Goal: Information Seeking & Learning: Learn about a topic

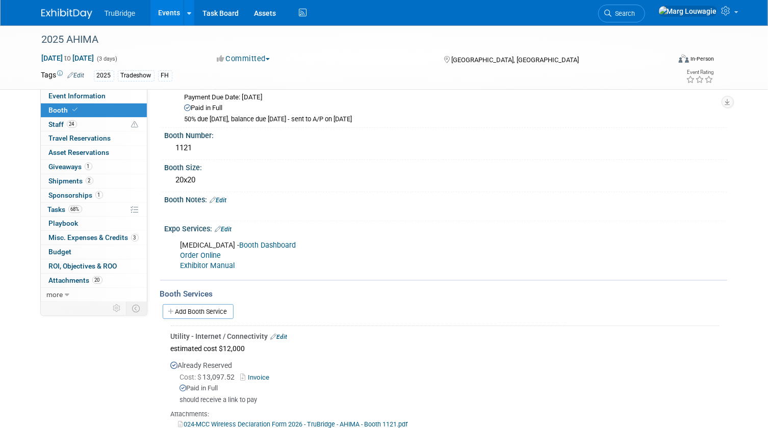
scroll to position [46, 0]
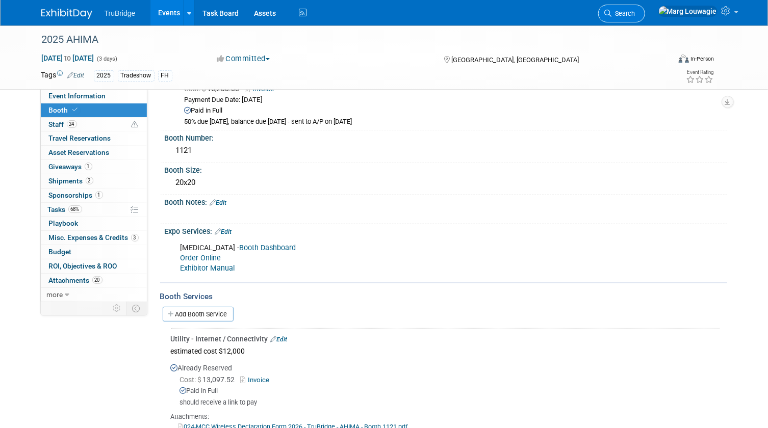
click at [635, 12] on span "Search" at bounding box center [623, 14] width 23 height 8
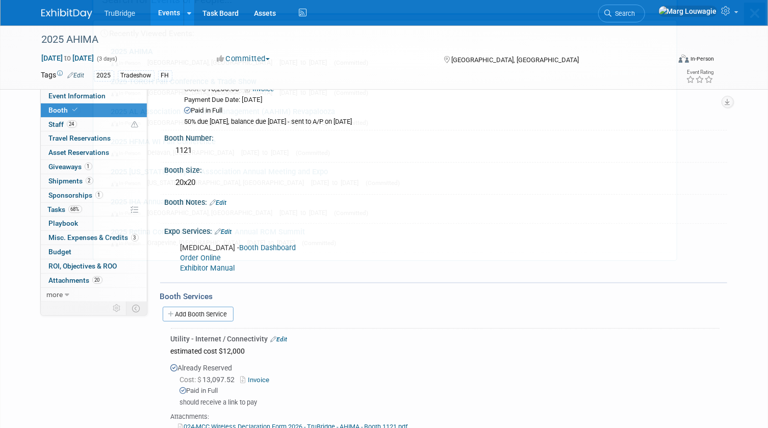
scroll to position [0, 0]
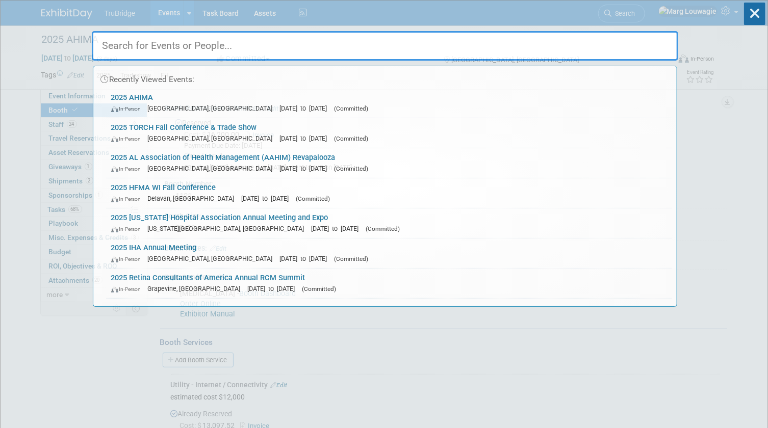
click at [647, 42] on input "text" at bounding box center [385, 46] width 586 height 30
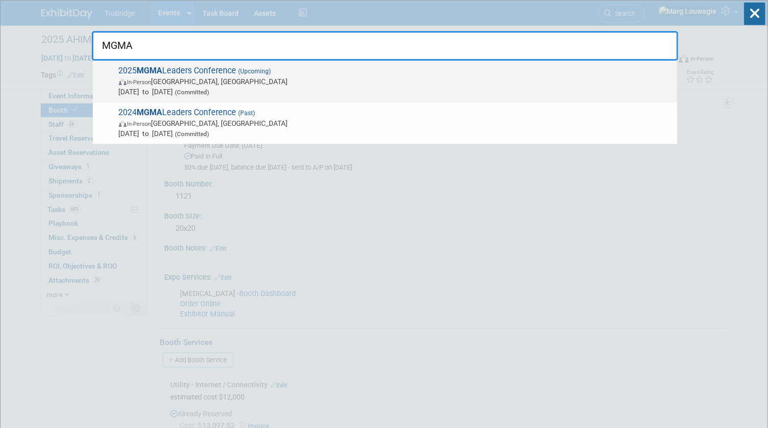
type input "MGMA"
click at [223, 81] on span "In-Person Orlando, FL" at bounding box center [395, 81] width 553 height 10
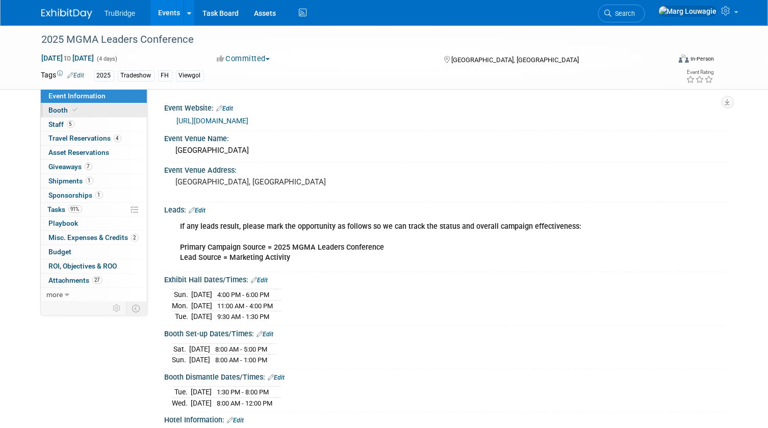
click at [75, 112] on icon at bounding box center [75, 110] width 5 height 6
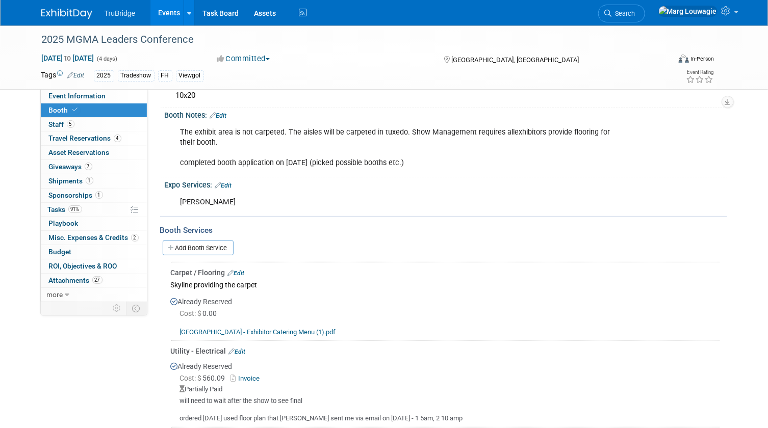
scroll to position [92, 0]
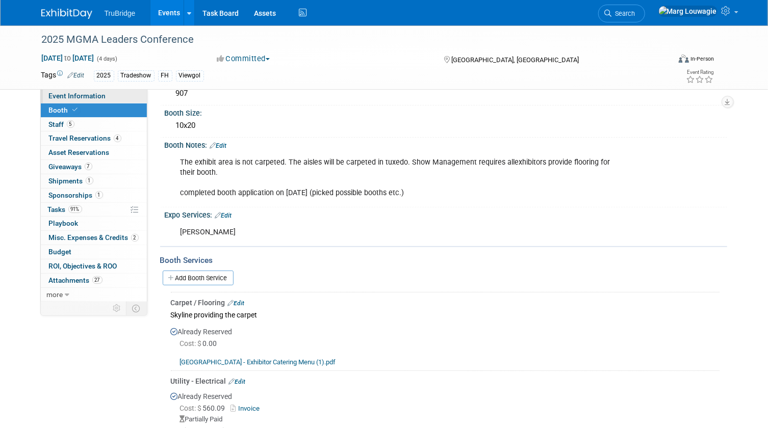
click at [80, 95] on span "Event Information" at bounding box center [77, 96] width 57 height 8
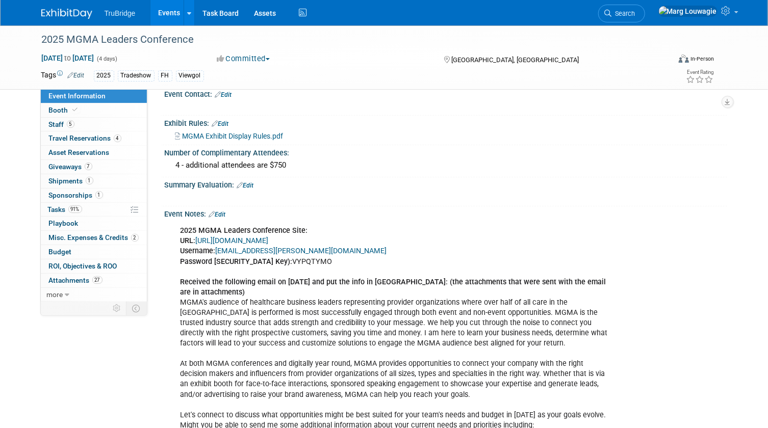
scroll to position [556, 0]
click at [269, 245] on link "https://www.conferenceharvester.com/harvester2ex/login.asp?EventKey=NUSFNBIJ" at bounding box center [232, 241] width 73 height 9
click at [78, 124] on link "5 Staff 5" at bounding box center [94, 125] width 106 height 14
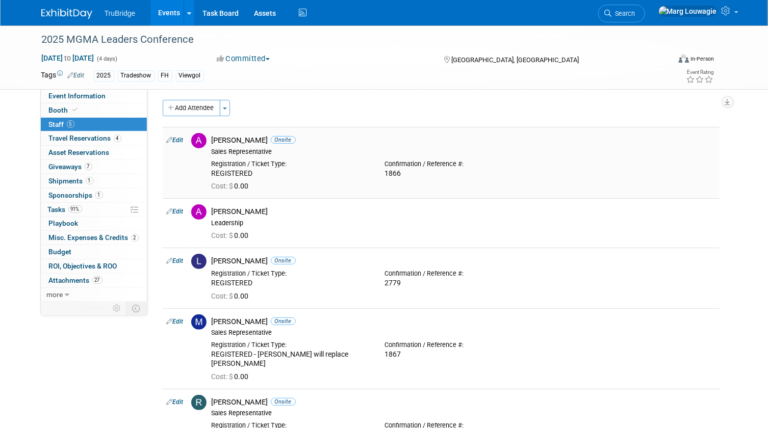
scroll to position [0, 0]
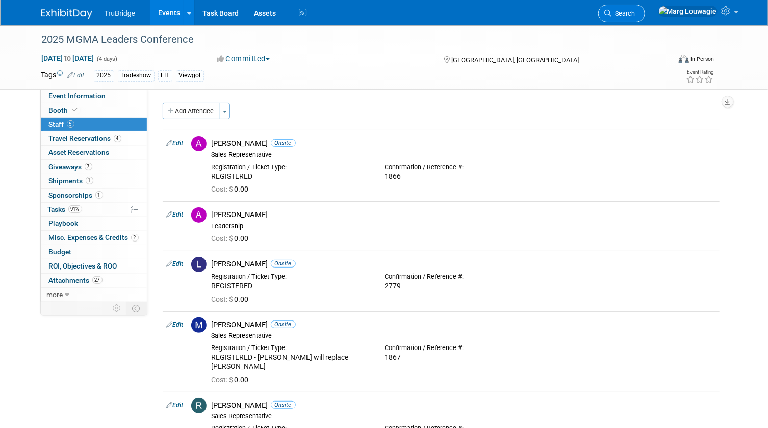
click at [645, 17] on link "Search" at bounding box center [621, 14] width 47 height 18
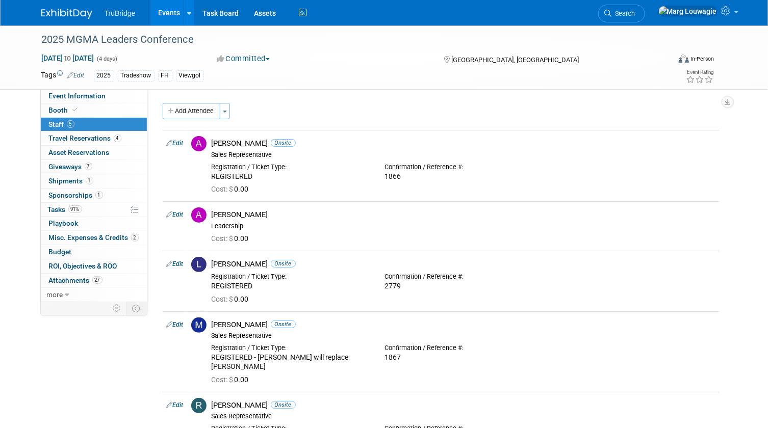
click at [612, 10] on icon at bounding box center [608, 13] width 7 height 7
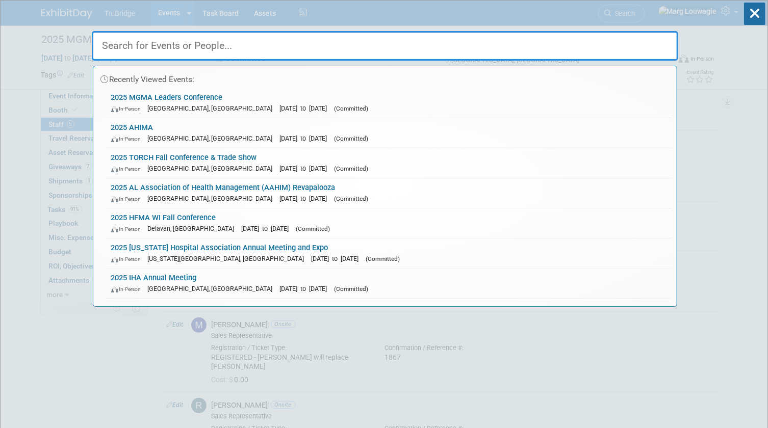
click at [623, 49] on input "text" at bounding box center [385, 46] width 586 height 30
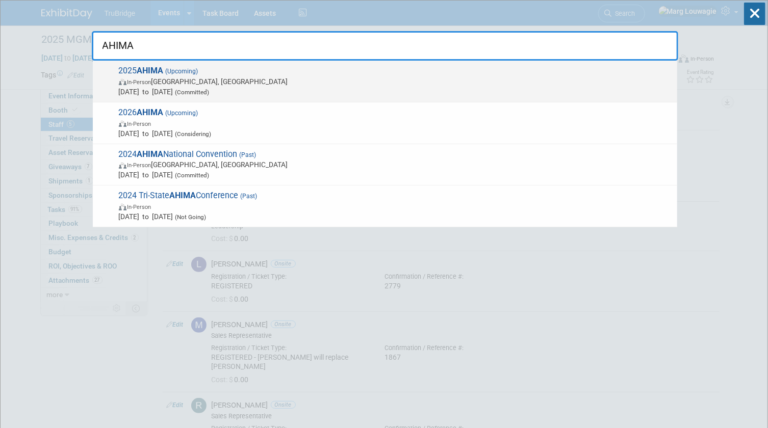
type input "AHIMA"
click at [155, 71] on strong "AHIMA" at bounding box center [150, 71] width 27 height 10
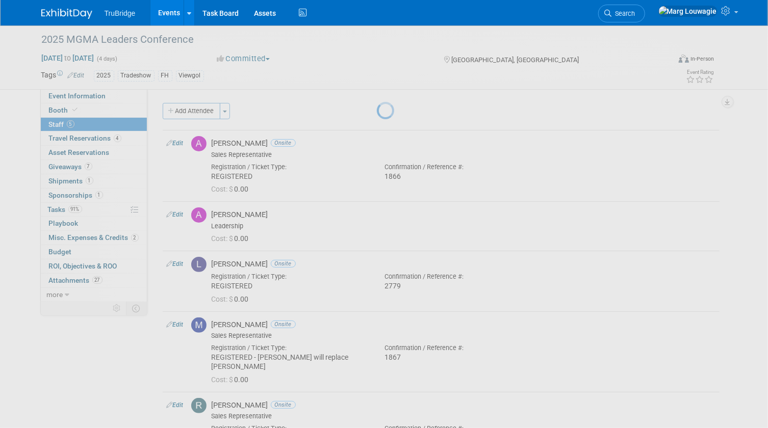
click at [377, 71] on div at bounding box center [384, 214] width 14 height 428
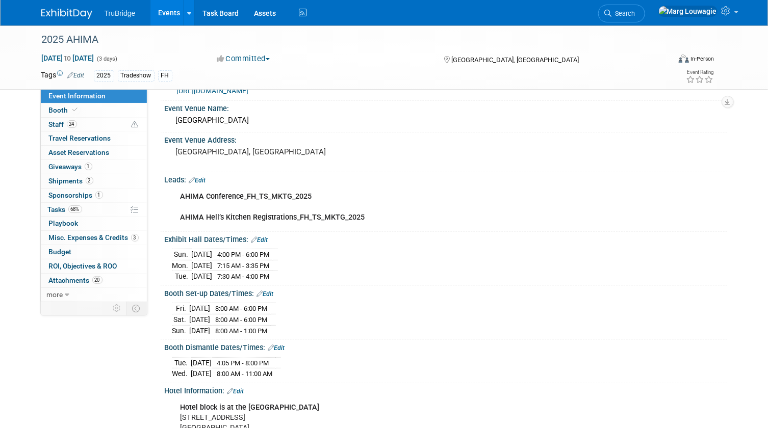
scroll to position [46, 0]
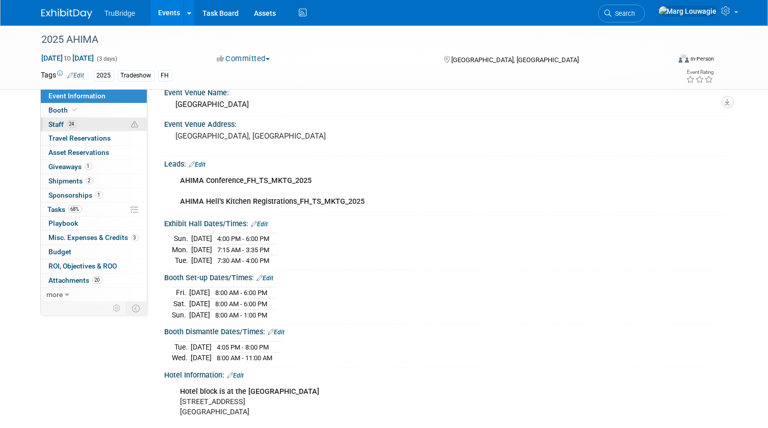
drag, startPoint x: 102, startPoint y: 110, endPoint x: 126, endPoint y: 125, distance: 28.7
click at [102, 110] on link "Booth" at bounding box center [94, 111] width 106 height 14
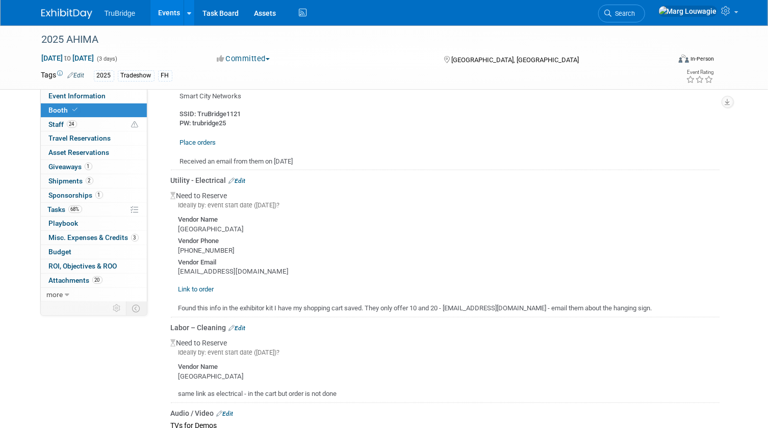
scroll to position [417, 0]
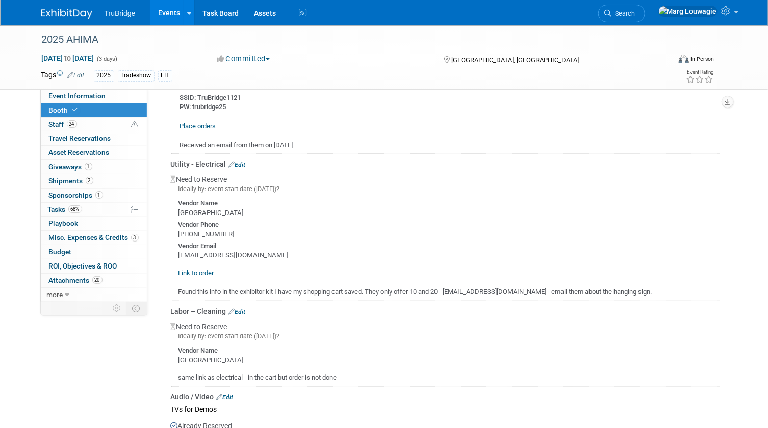
click at [244, 161] on link "Edit" at bounding box center [237, 164] width 17 height 7
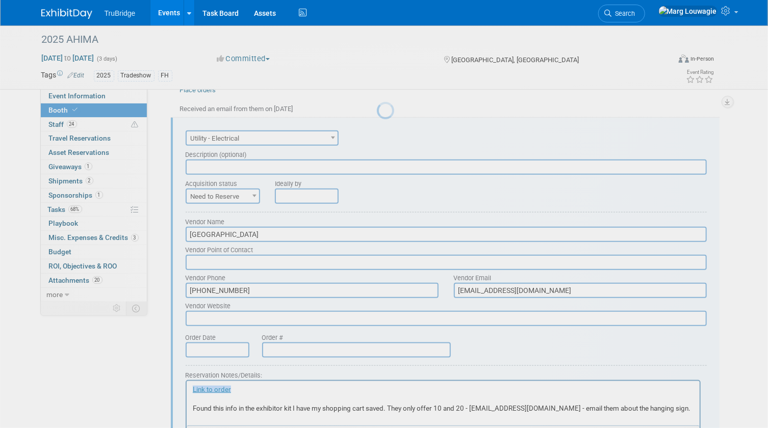
scroll to position [0, 0]
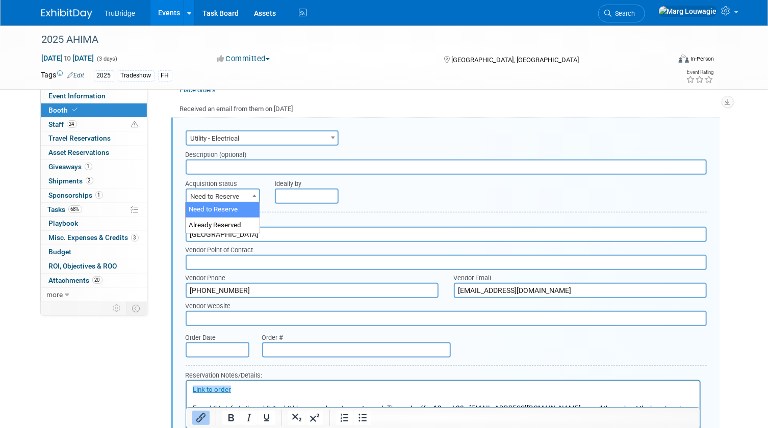
click at [242, 193] on span "Need to Reserve" at bounding box center [223, 197] width 73 height 14
select select "2"
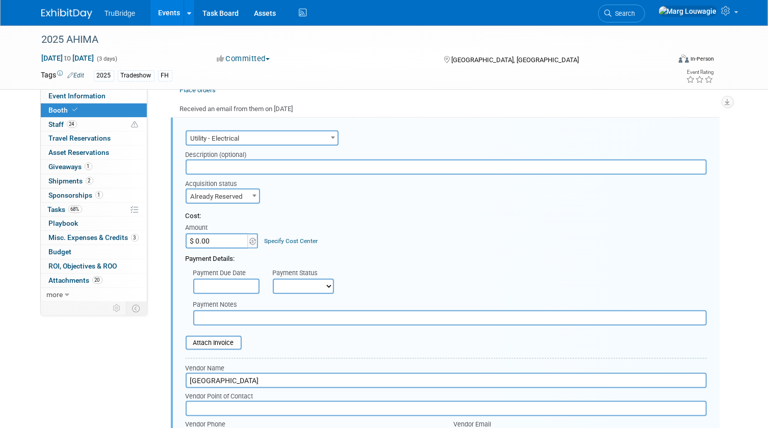
scroll to position [500, 0]
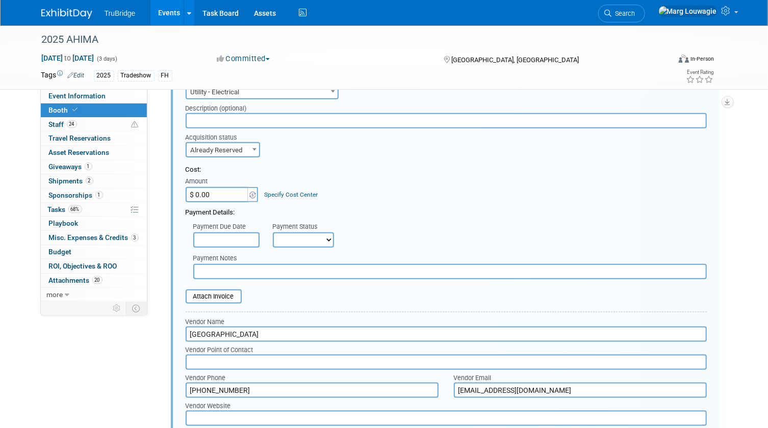
click at [229, 235] on input "text" at bounding box center [226, 240] width 66 height 15
click at [218, 190] on input "$ 0.00" at bounding box center [218, 194] width 64 height 15
type input "$ 1,439.32"
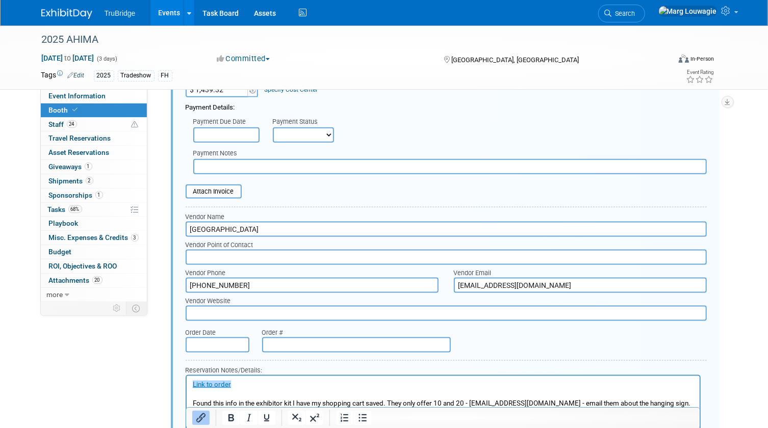
scroll to position [592, 0]
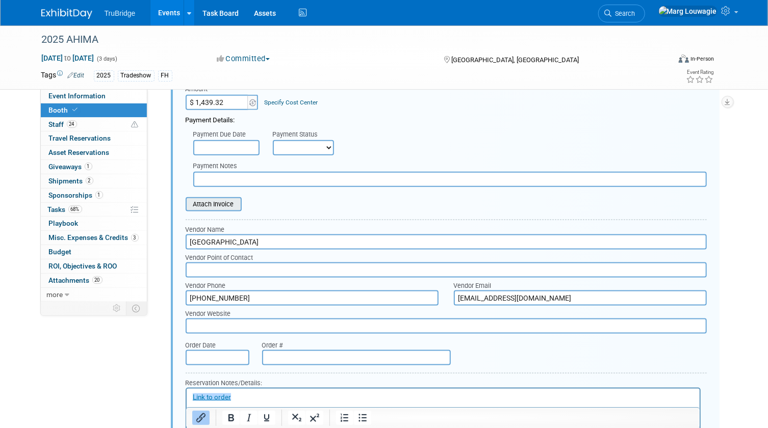
click at [234, 202] on input "file" at bounding box center [179, 204] width 121 height 12
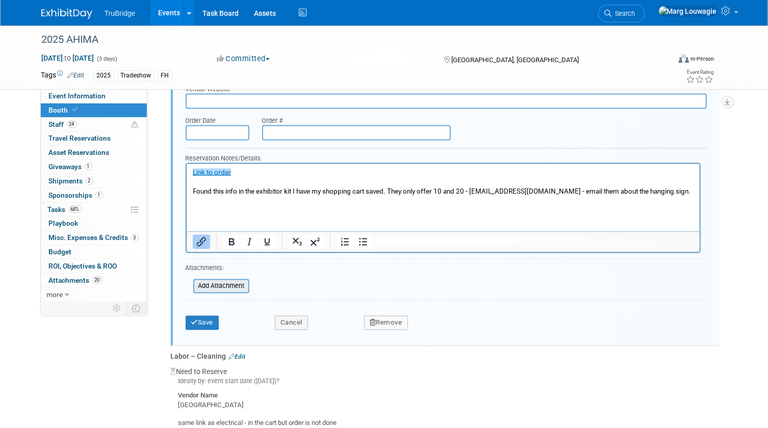
scroll to position [824, 0]
click at [211, 281] on input "file" at bounding box center [187, 285] width 121 height 12
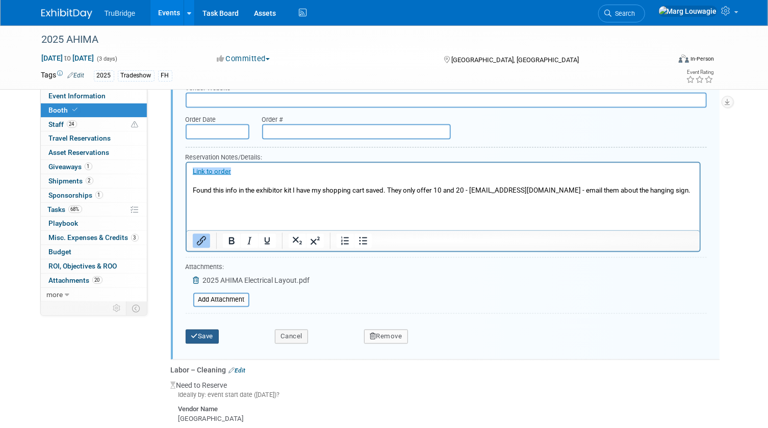
click at [210, 332] on button "Save" at bounding box center [203, 337] width 34 height 14
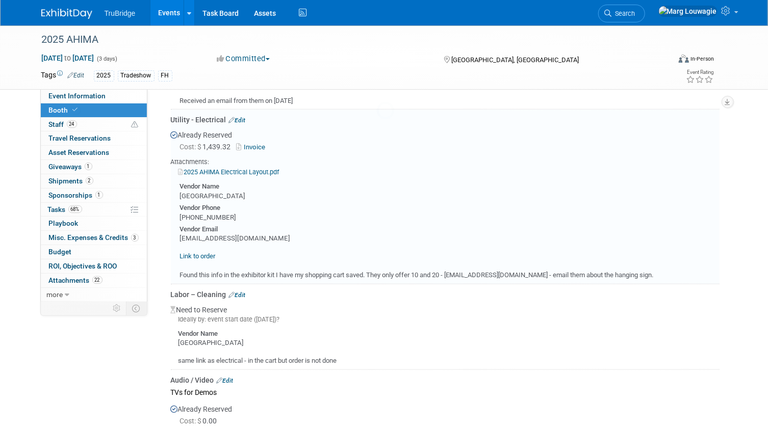
scroll to position [453, 0]
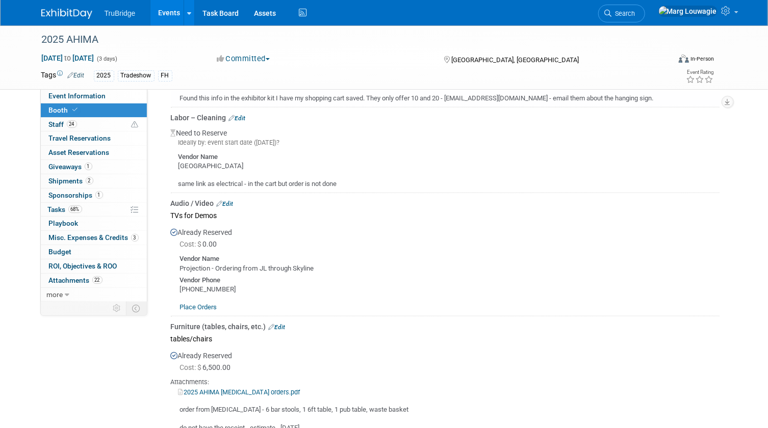
click at [244, 115] on link "Edit" at bounding box center [237, 118] width 17 height 7
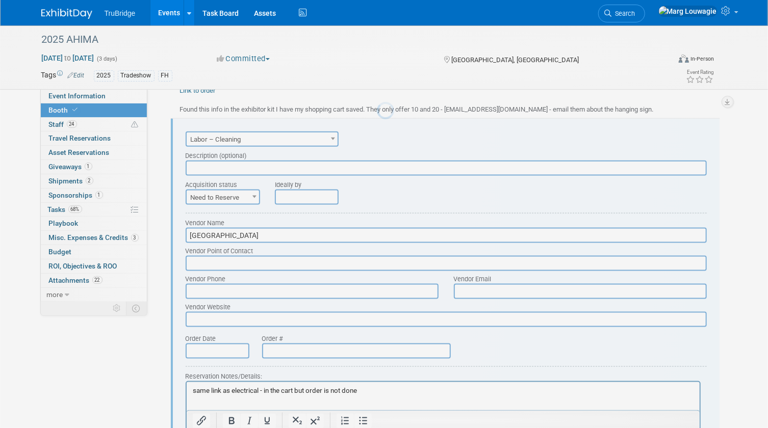
scroll to position [0, 0]
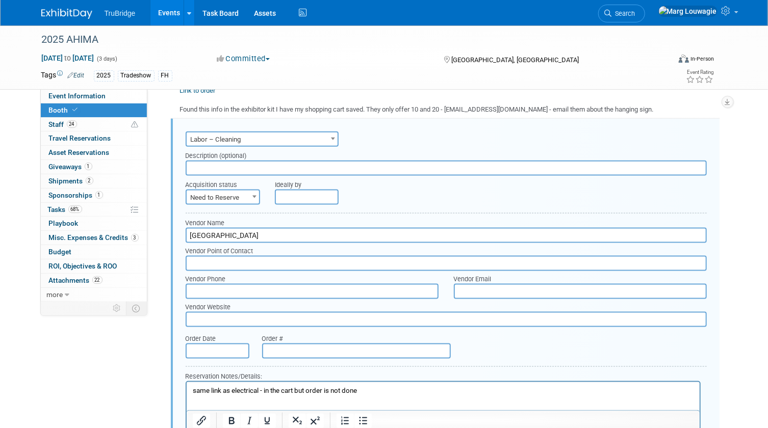
click at [242, 194] on span "Need to Reserve" at bounding box center [223, 198] width 73 height 14
select select "2"
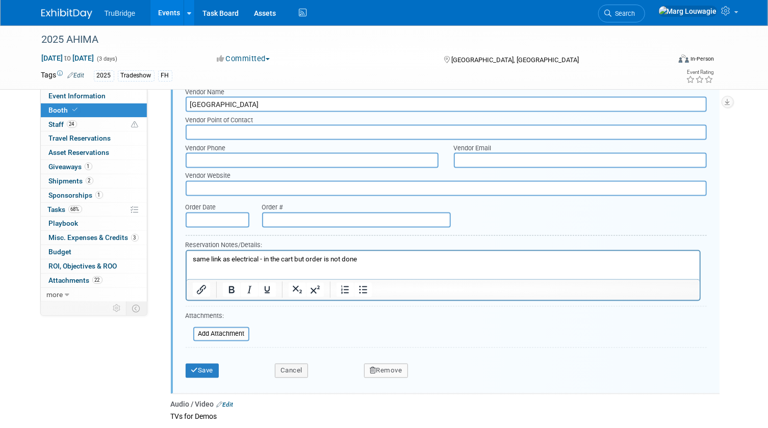
scroll to position [905, 0]
click at [374, 261] on p "same link as electrical - in the cart but order is not done" at bounding box center [442, 259] width 501 height 10
click at [192, 257] on body "same link as electrical - in the cart but order is not done" at bounding box center [443, 259] width 502 height 10
click at [206, 364] on button "Save" at bounding box center [203, 371] width 34 height 14
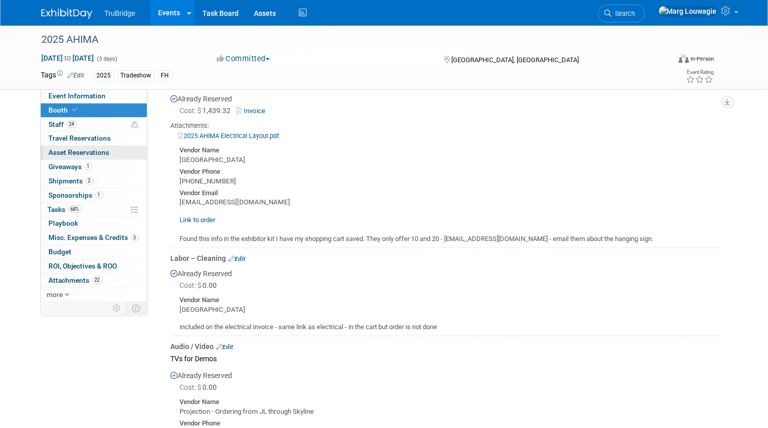
scroll to position [488, 0]
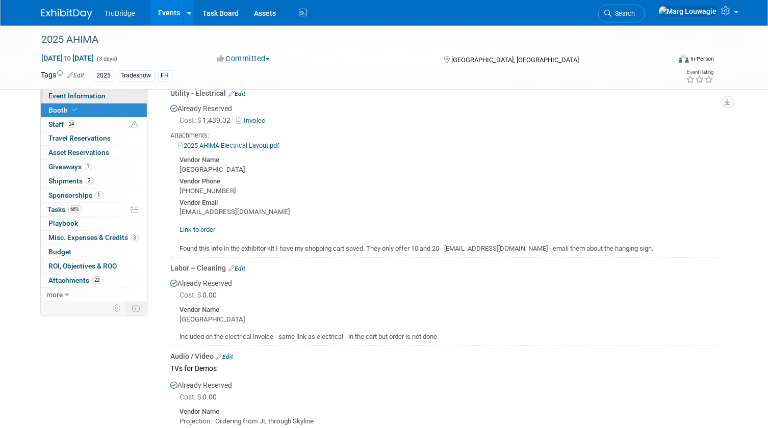
click at [98, 93] on span "Event Information" at bounding box center [77, 96] width 57 height 8
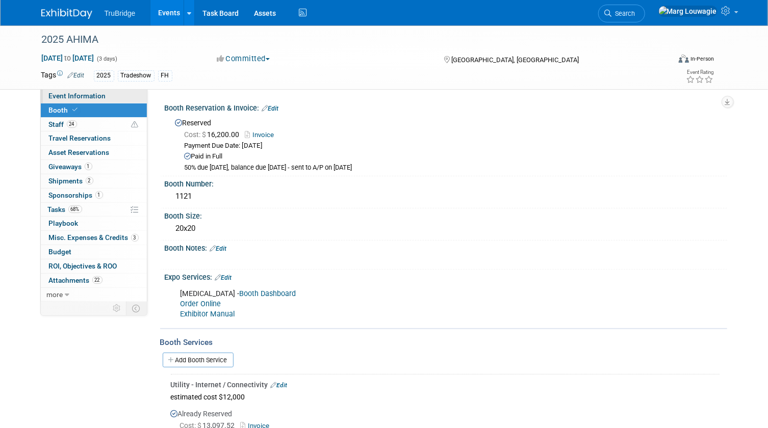
click at [98, 93] on span "Event Information" at bounding box center [77, 96] width 57 height 8
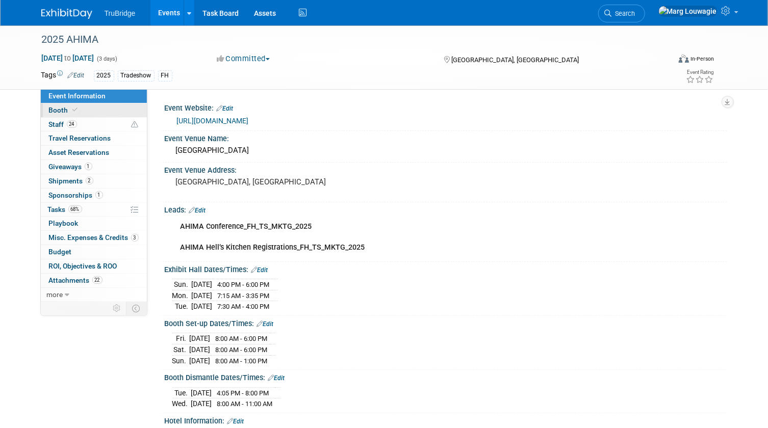
drag, startPoint x: 54, startPoint y: 108, endPoint x: 88, endPoint y: 113, distance: 34.5
click at [54, 108] on span "Booth" at bounding box center [64, 110] width 31 height 8
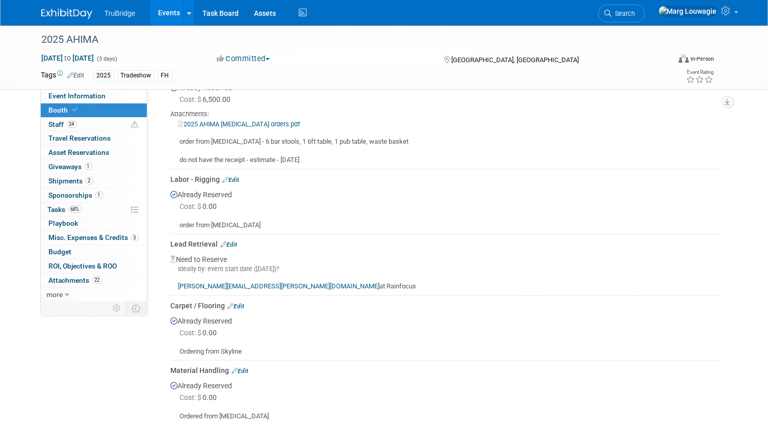
scroll to position [927, 0]
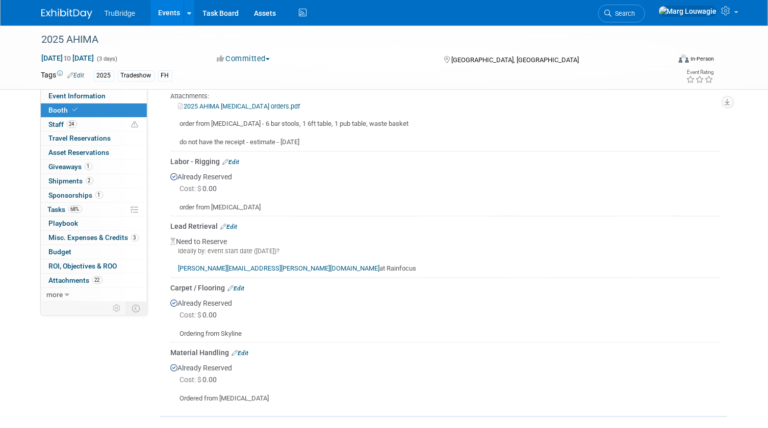
click at [234, 225] on link "Edit" at bounding box center [229, 227] width 17 height 7
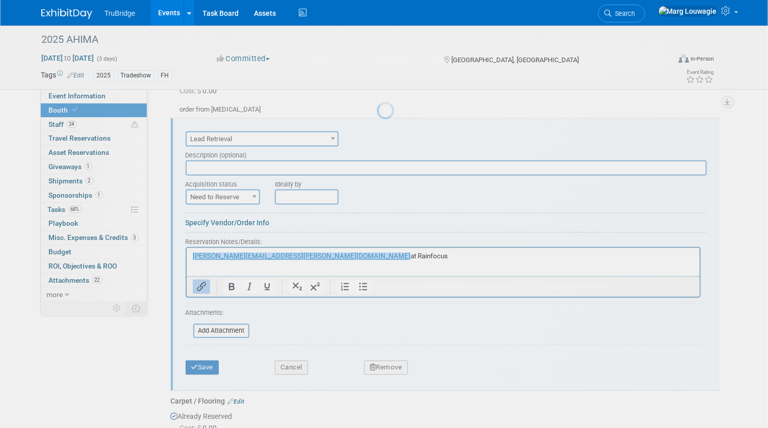
scroll to position [0, 0]
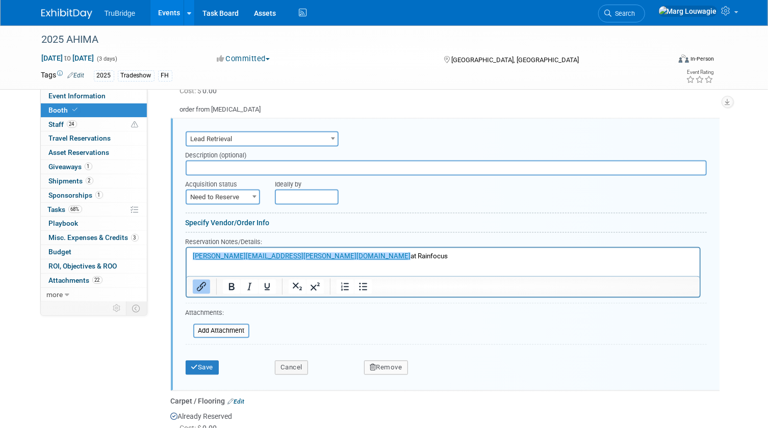
click at [190, 256] on html "﻿kristi.richardson@rainfocus.com at Rainfocus" at bounding box center [442, 255] width 513 height 14
click at [193, 256] on link "﻿kristi.richardson@rainfocus.com" at bounding box center [301, 257] width 218 height 8
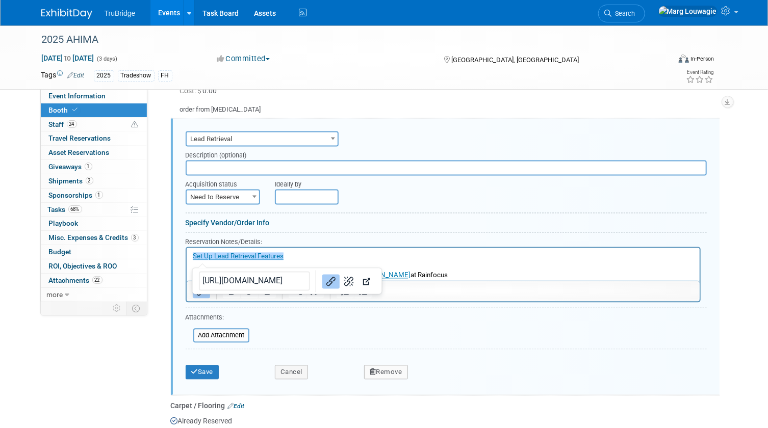
click at [453, 261] on p "﻿Set Up Lead Retrieval Features" at bounding box center [442, 257] width 501 height 10
click at [215, 368] on button "Save" at bounding box center [203, 373] width 34 height 14
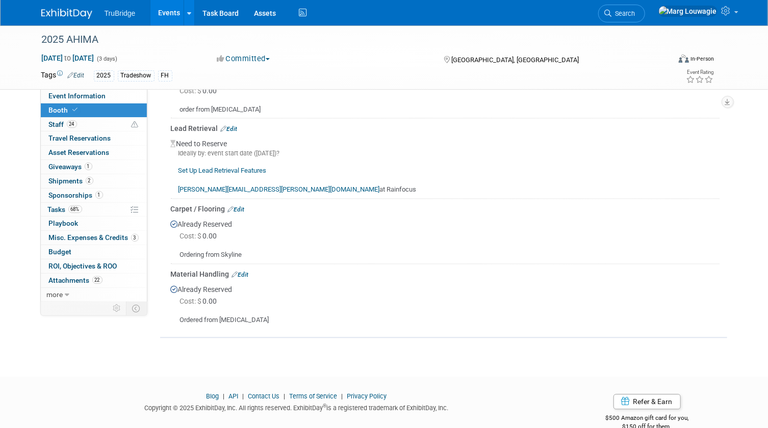
click at [230, 167] on link "Set Up Lead Retrieval Features" at bounding box center [222, 171] width 88 height 8
click at [53, 210] on span "Tasks 68%" at bounding box center [65, 209] width 34 height 8
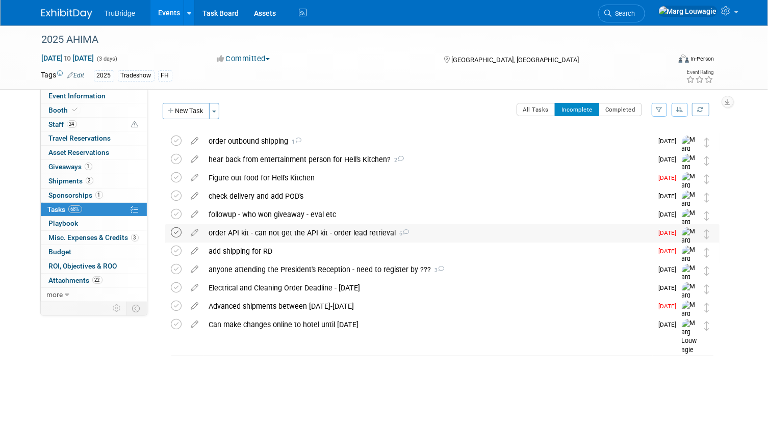
click at [176, 230] on icon at bounding box center [176, 232] width 11 height 11
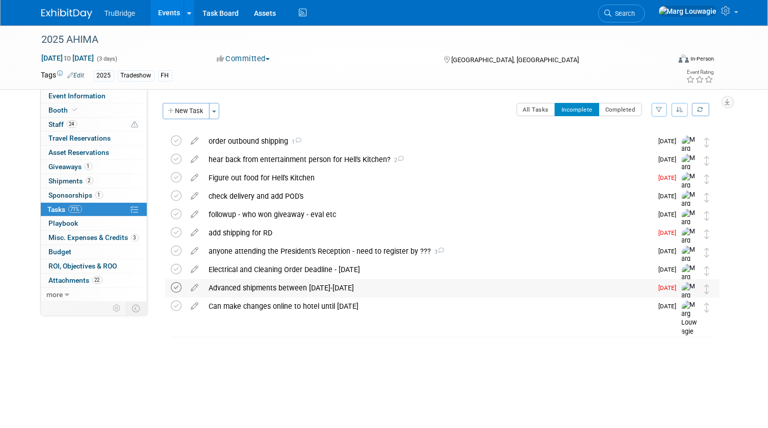
click at [178, 288] on icon at bounding box center [176, 287] width 11 height 11
click at [188, 115] on button "New Task" at bounding box center [186, 111] width 47 height 16
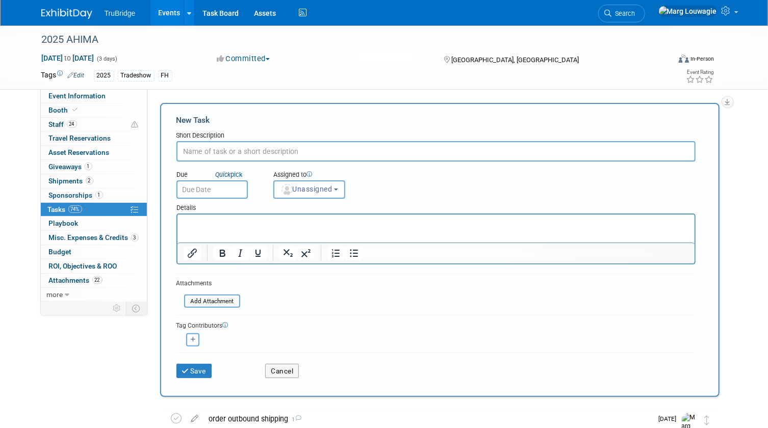
click at [230, 152] on input "text" at bounding box center [435, 151] width 519 height 20
type input "figure out lead retrieval"
click at [299, 192] on span "Unassigned" at bounding box center [306, 189] width 52 height 8
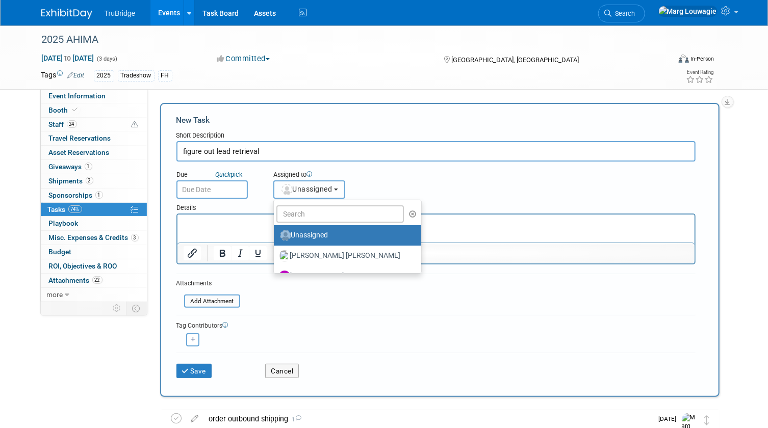
click at [299, 192] on span "Unassigned" at bounding box center [306, 189] width 52 height 8
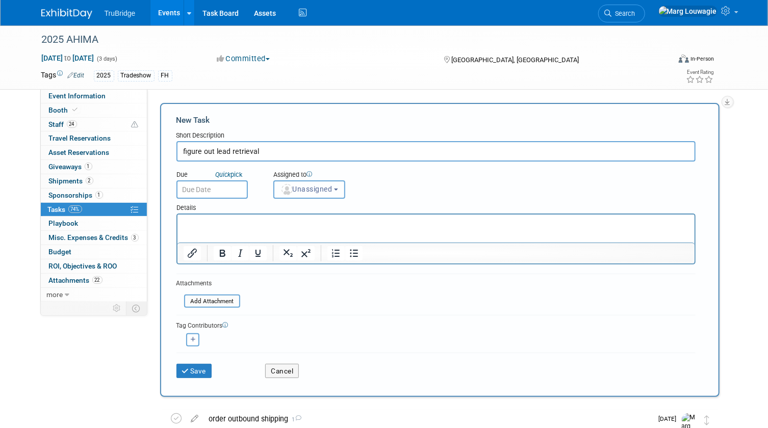
click at [299, 192] on span "Unassigned" at bounding box center [306, 189] width 52 height 8
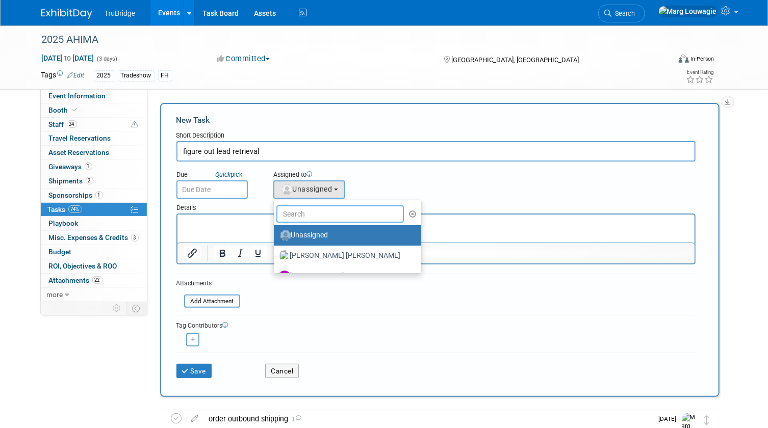
click at [313, 209] on input "text" at bounding box center [340, 213] width 128 height 17
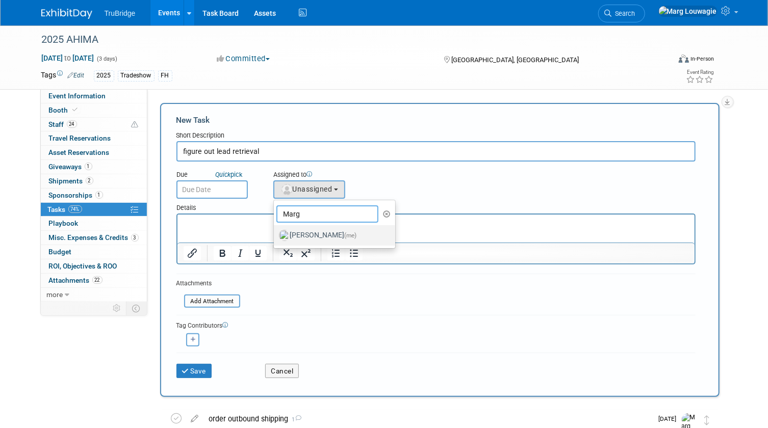
type input "Marg"
click at [330, 233] on label "Marg Louwagie (me)" at bounding box center [332, 235] width 107 height 16
click at [275, 233] on input "Marg Louwagie (me)" at bounding box center [272, 234] width 7 height 7
select select "0abee163-1570-438d-a0ea-e9129f2ffbd7"
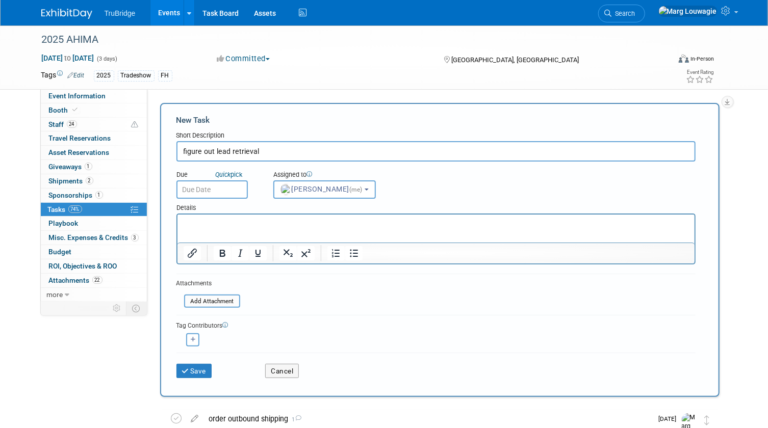
click at [225, 191] on input "text" at bounding box center [211, 190] width 71 height 18
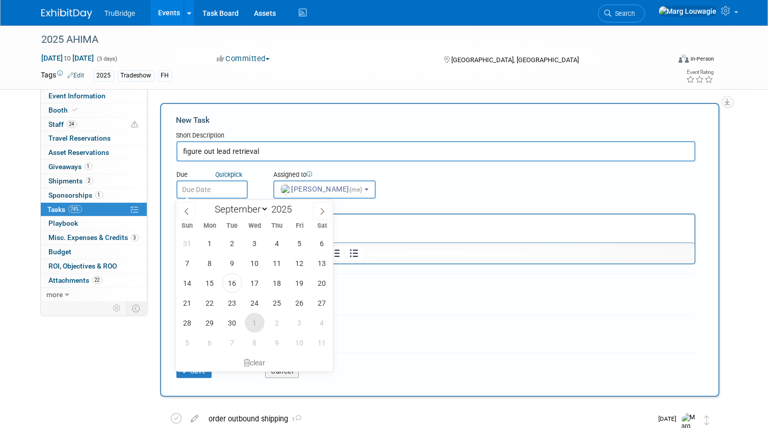
click at [249, 321] on span "1" at bounding box center [255, 323] width 20 height 20
type input "Oct 1, 2025"
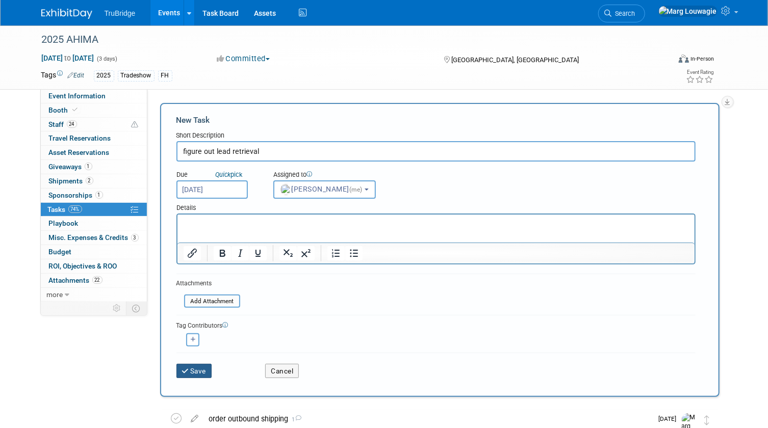
click at [203, 369] on button "Save" at bounding box center [194, 371] width 36 height 14
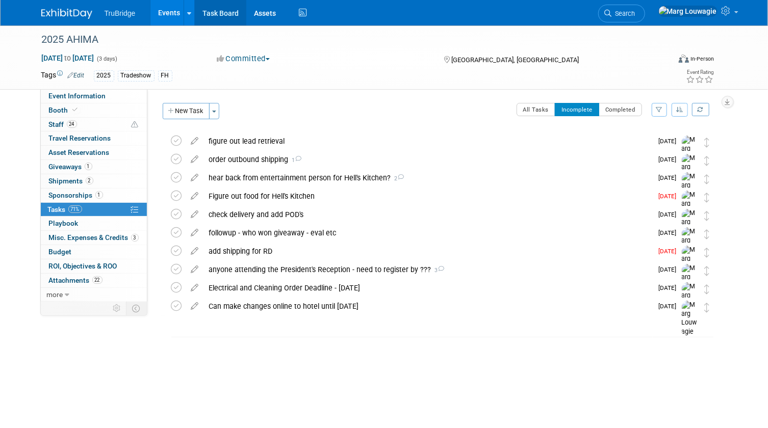
click at [216, 13] on link "Task Board" at bounding box center [220, 12] width 51 height 25
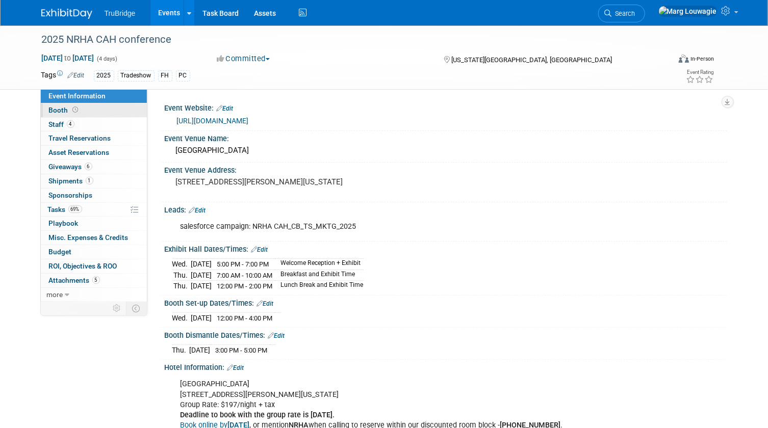
click at [93, 109] on link "Booth" at bounding box center [94, 111] width 106 height 14
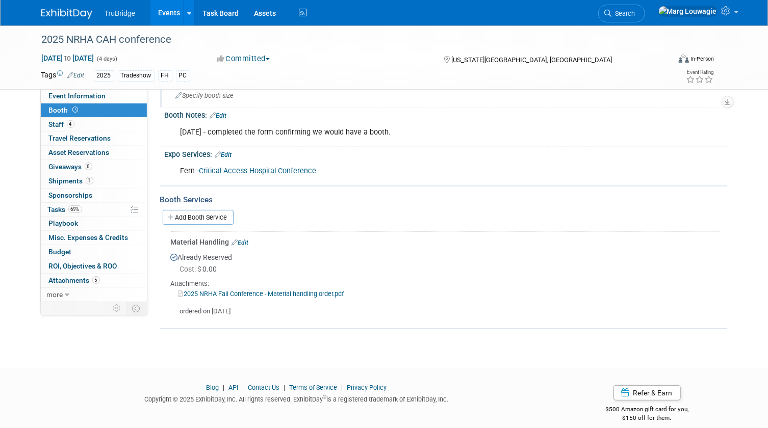
scroll to position [107, 0]
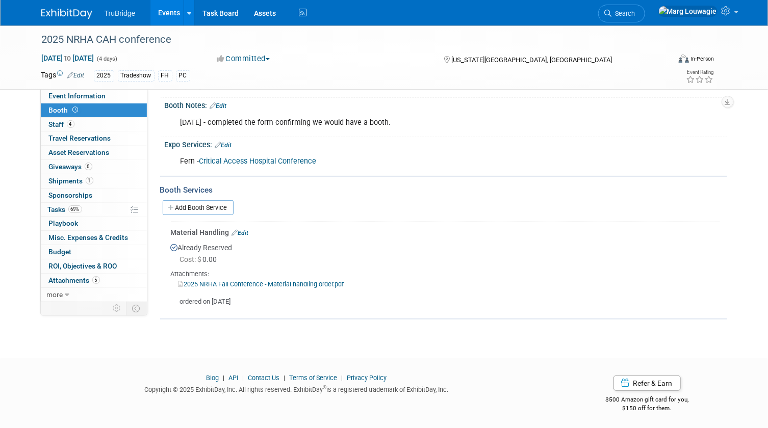
click at [238, 159] on link "Critical Access Hospital Conference" at bounding box center [257, 161] width 117 height 9
click at [60, 180] on span "Shipments 1" at bounding box center [71, 181] width 44 height 8
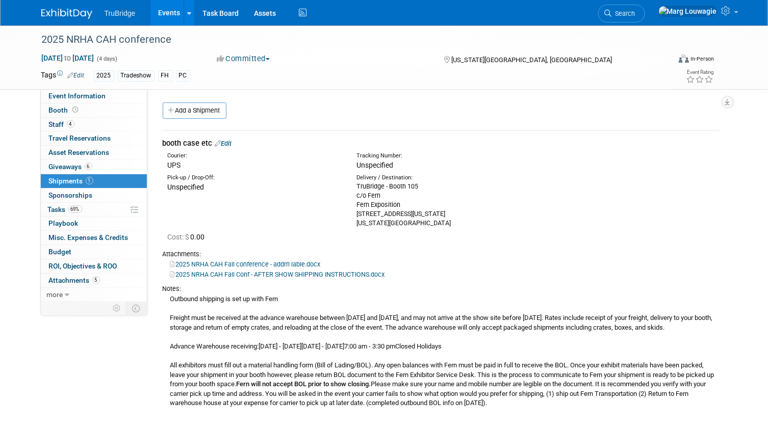
scroll to position [0, 0]
click at [221, 13] on link "Task Board" at bounding box center [220, 12] width 51 height 25
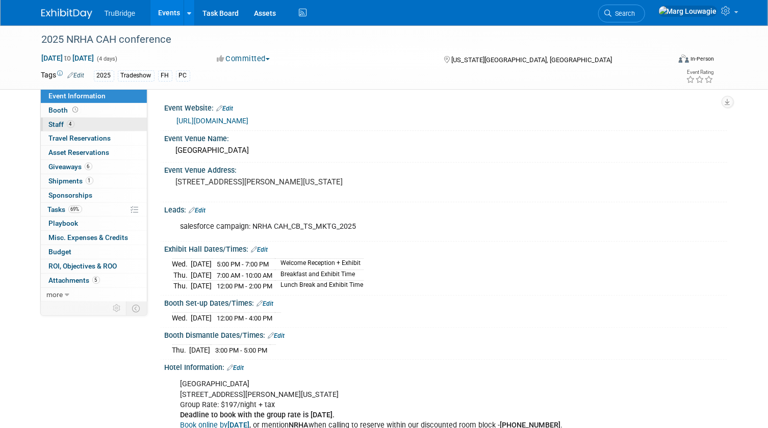
click at [67, 125] on span "4" at bounding box center [71, 124] width 8 height 8
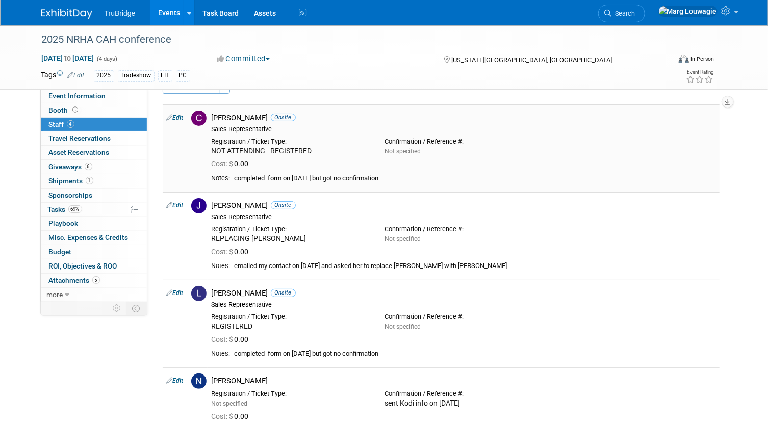
scroll to position [46, 0]
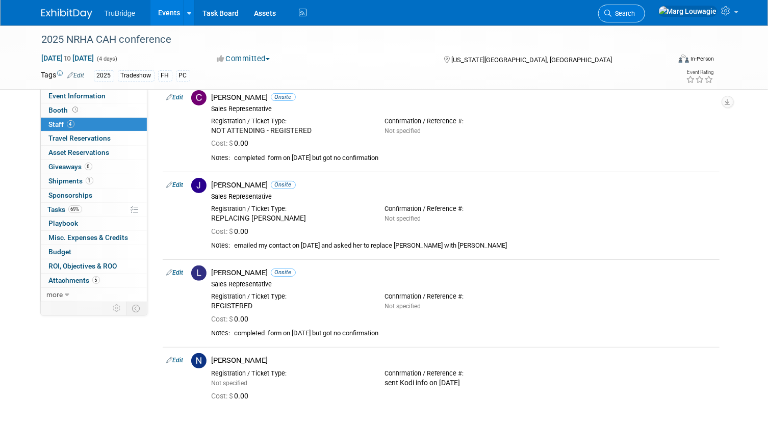
click at [635, 14] on span "Search" at bounding box center [623, 14] width 23 height 8
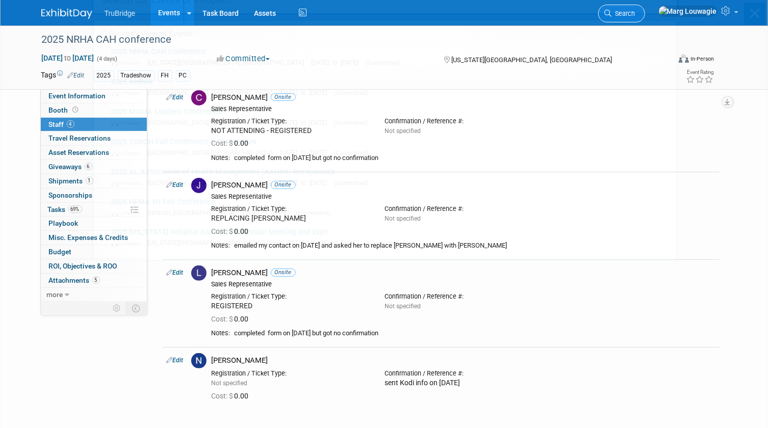
scroll to position [0, 0]
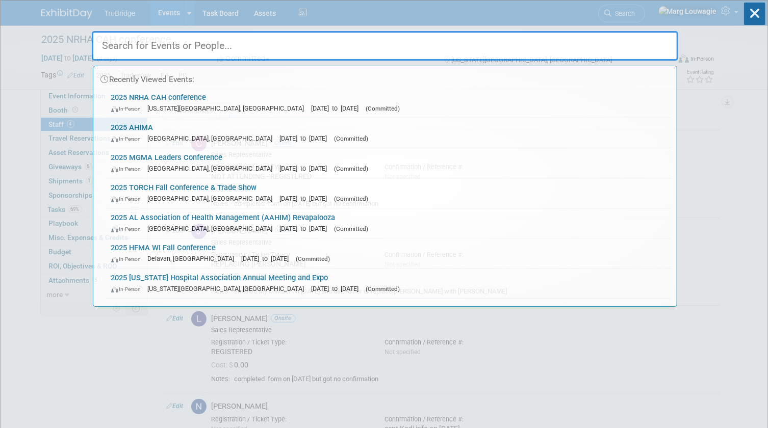
click at [639, 46] on input "text" at bounding box center [385, 46] width 586 height 30
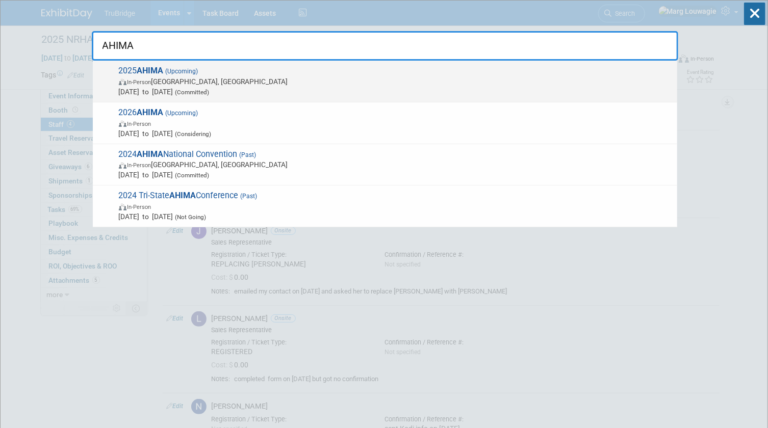
type input "AHIMA"
click at [176, 73] on span "(Upcoming)" at bounding box center [181, 71] width 35 height 7
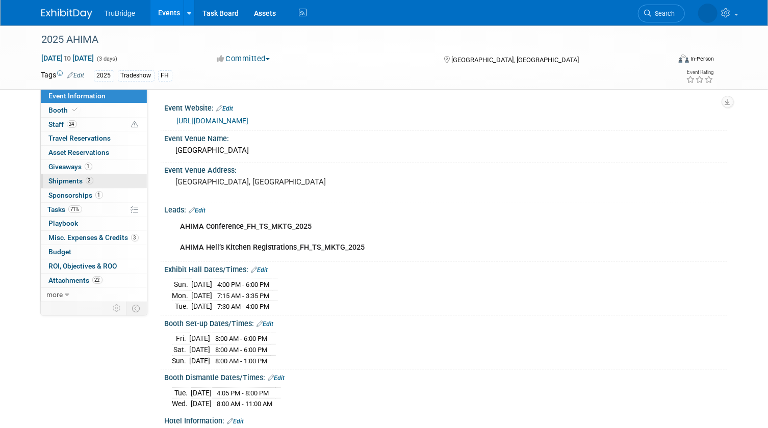
click at [80, 179] on span "Shipments 2" at bounding box center [71, 181] width 44 height 8
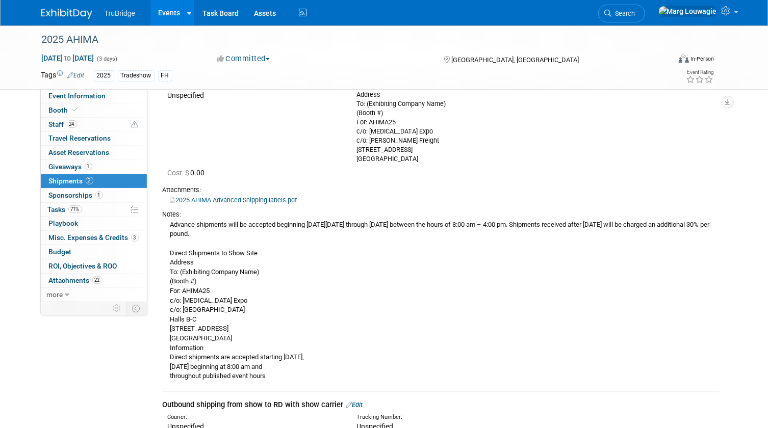
scroll to position [139, 0]
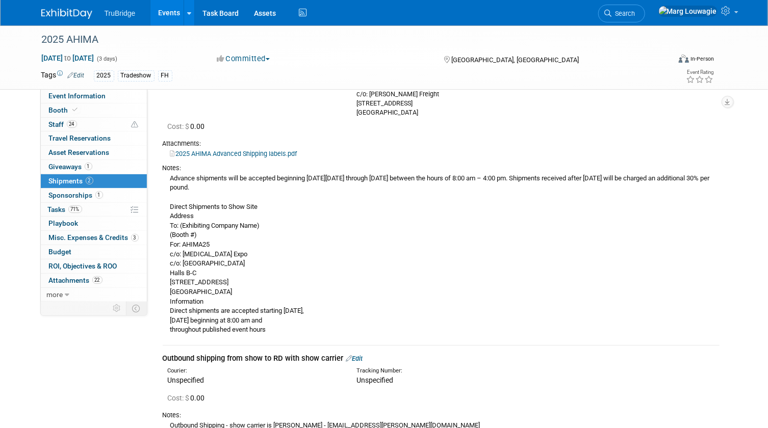
drag, startPoint x: 170, startPoint y: 224, endPoint x: 297, endPoint y: 289, distance: 141.8
click at [297, 289] on div "Advance shipments will be accepted beginning on Thursday, September 4, 2025 thr…" at bounding box center [441, 254] width 557 height 162
click at [297, 288] on div "Advance shipments will be accepted beginning on Thursday, September 4, 2025 thr…" at bounding box center [441, 254] width 557 height 162
click at [401, 273] on div "Advance shipments will be accepted beginning on Thursday, September 4, 2025 thr…" at bounding box center [441, 254] width 557 height 162
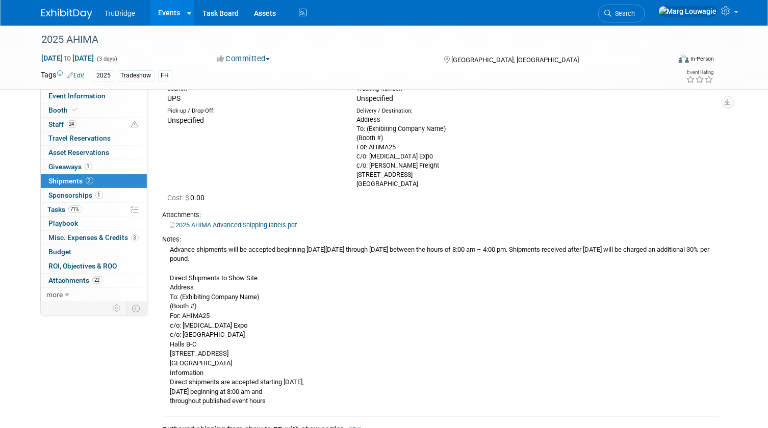
scroll to position [0, 0]
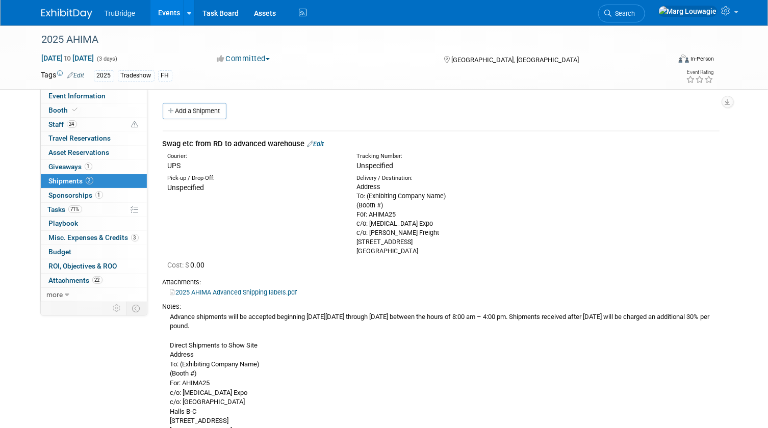
click at [392, 181] on div "Delivery / Destination:" at bounding box center [443, 178] width 174 height 8
drag, startPoint x: 355, startPoint y: 193, endPoint x: 458, endPoint y: 249, distance: 116.6
click at [458, 249] on div "Delivery / Destination: Address To: (Exhibiting Company Name) (Booth #) For: AH…" at bounding box center [443, 215] width 189 height 82
click at [458, 249] on div "Address To: (Exhibiting Company Name) (Booth #) For: AHIMA25 c/o: T3 Expo c/o: …" at bounding box center [443, 219] width 174 height 73
drag, startPoint x: 456, startPoint y: 249, endPoint x: 349, endPoint y: 194, distance: 120.4
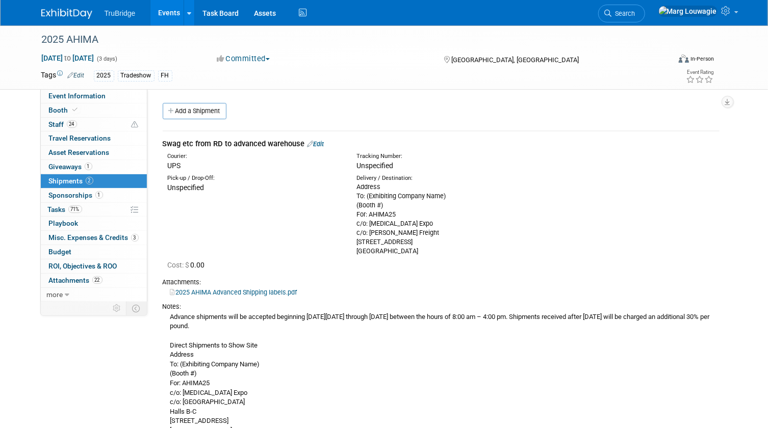
click at [349, 194] on div "Delivery / Destination: Address To: (Exhibiting Company Name) (Booth #) For: AH…" at bounding box center [443, 215] width 189 height 82
drag, startPoint x: 349, startPoint y: 194, endPoint x: 374, endPoint y: 212, distance: 30.4
copy div "To: (Exhibiting Company Name) (Booth #) For: AHIMA25 c/o: T3 Expo c/o: SAIA Fre…"
click at [308, 224] on div "Pick-up / Drop-Off: Unspecified Delivery / Destination: Address To: (Exhibiting…" at bounding box center [441, 213] width 572 height 85
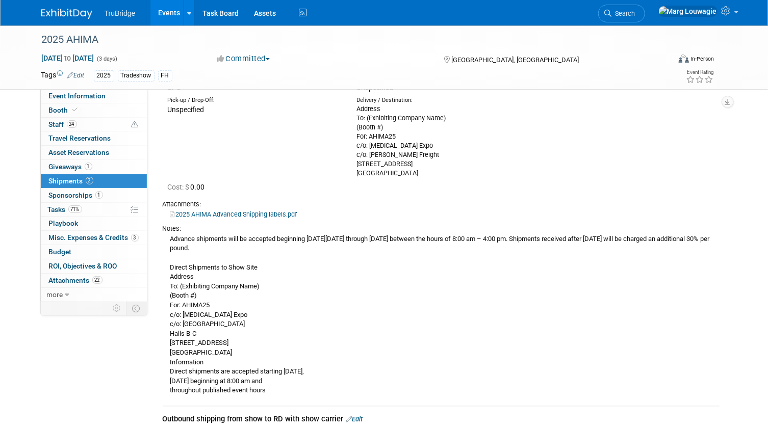
scroll to position [92, 0]
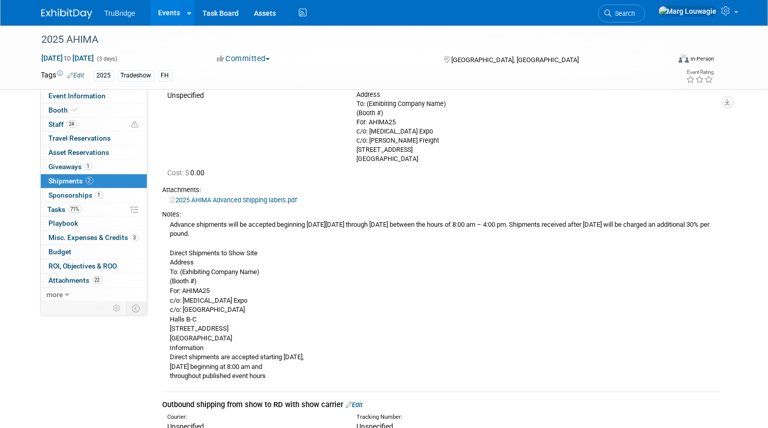
click at [235, 280] on div "Advance shipments will be accepted beginning on Thursday, September 4, 2025 thr…" at bounding box center [441, 300] width 557 height 162
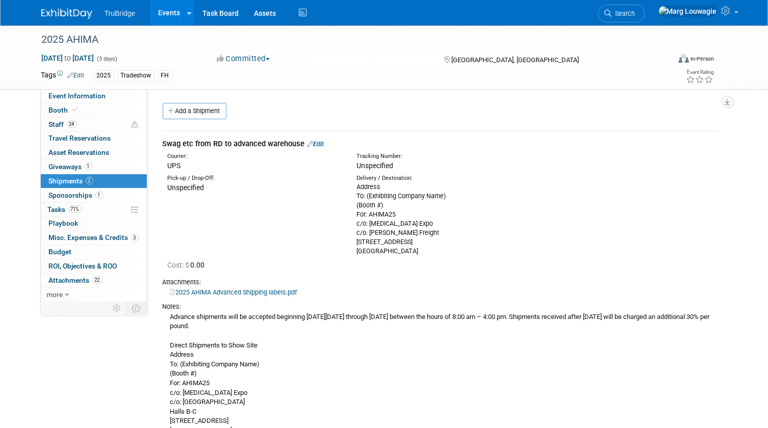
click at [321, 142] on link "Edit" at bounding box center [315, 144] width 17 height 8
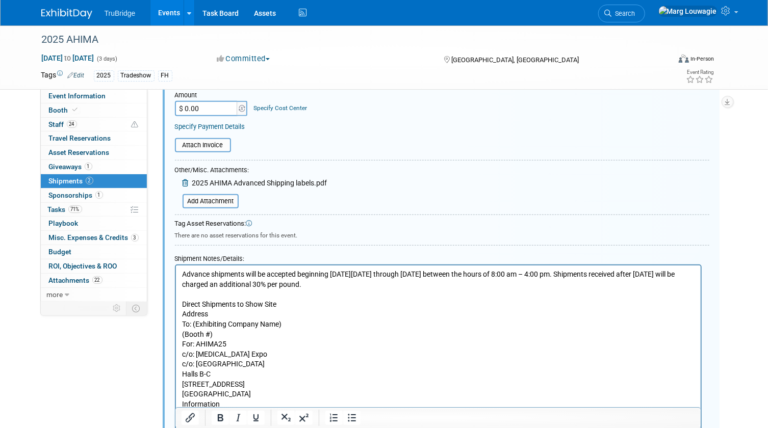
scroll to position [386, 0]
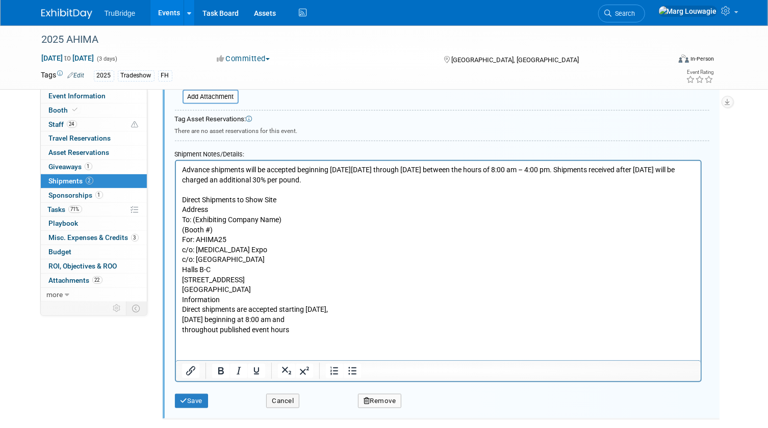
drag, startPoint x: 181, startPoint y: 238, endPoint x: 301, endPoint y: 289, distance: 130.0
click at [301, 289] on p "Advance shipments will be accepted beginning on Thursday, September 4, 2025 thr…" at bounding box center [438, 250] width 513 height 170
drag, startPoint x: 285, startPoint y: 288, endPoint x: 171, endPoint y: 241, distance: 122.8
click at [175, 241] on html "Advance shipments will be accepted beginning on Thursday, September 4, 2025 thr…" at bounding box center [437, 248] width 525 height 174
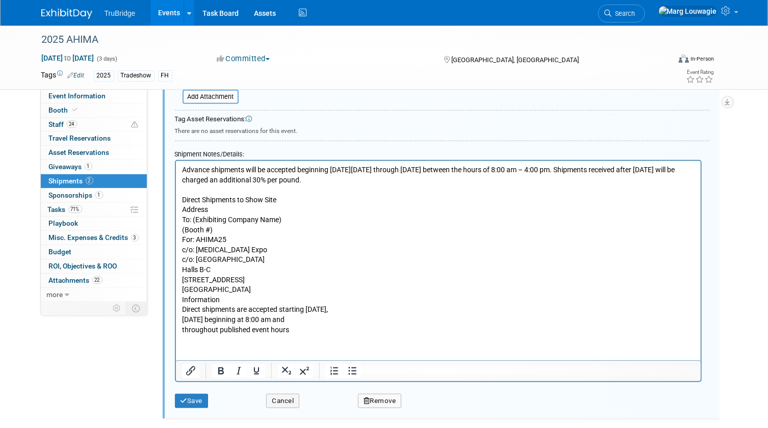
copy p "For: AHIMA25 c/o: T3 Expo c/o: Minneapolis Convention Center Halls B-C 1301 Sec…"
click at [244, 107] on form "Description (e.g. "Booth Furniture"): Swag etc from RD to advanced warehouse Co…" at bounding box center [442, 82] width 534 height 663
click at [358, 263] on p "Advance shipments will be accepted beginning on Thursday, September 4, 2025 thr…" at bounding box center [438, 250] width 513 height 170
click at [273, 403] on button "Cancel" at bounding box center [282, 401] width 33 height 14
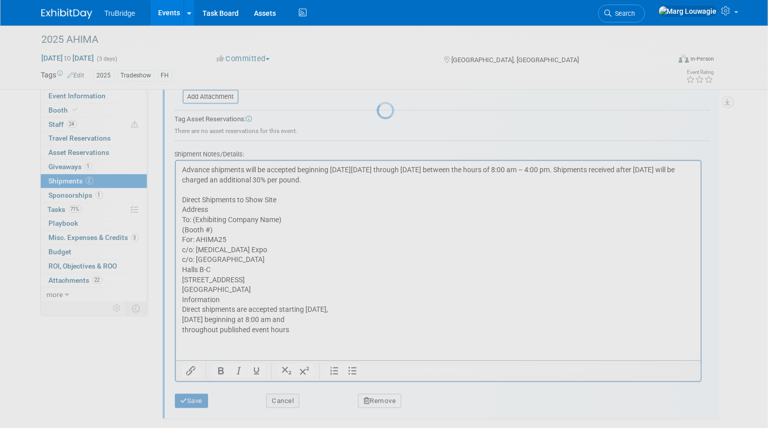
scroll to position [367, 0]
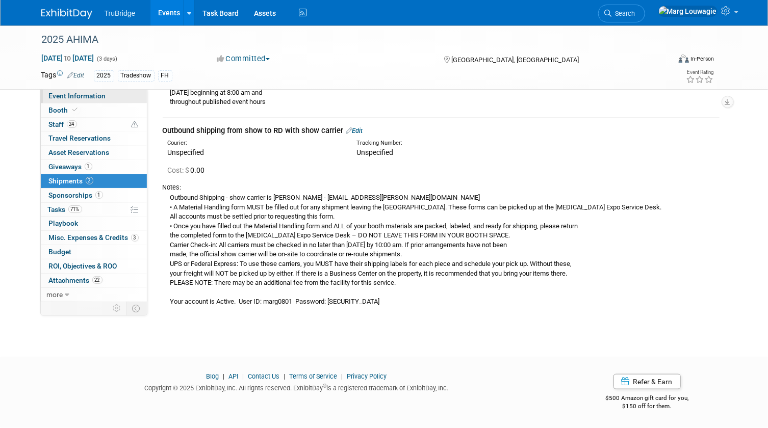
click at [96, 98] on span "Event Information" at bounding box center [77, 96] width 57 height 8
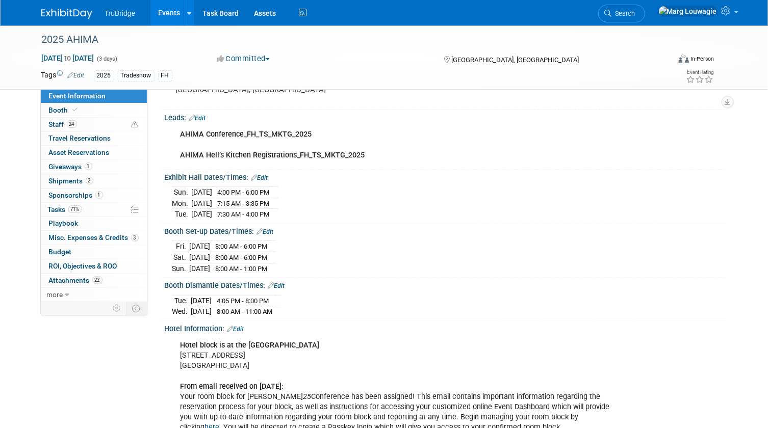
scroll to position [139, 0]
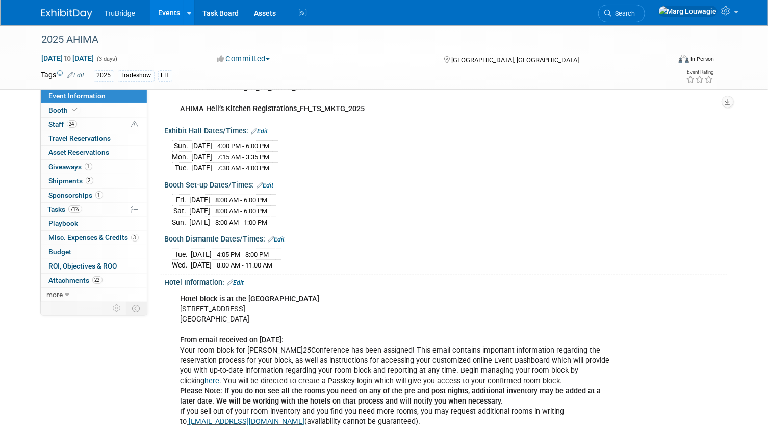
click at [175, 196] on td "Fri." at bounding box center [180, 200] width 17 height 11
drag, startPoint x: 176, startPoint y: 196, endPoint x: 296, endPoint y: 217, distance: 122.1
click at [296, 217] on div "Fri. Oct 10, 2025 8:00 AM - 6:00 PM Sat. Oct 11, 2025 8:00 AM - 6:00 PM Sun." at bounding box center [445, 210] width 547 height 36
drag, startPoint x: 296, startPoint y: 217, endPoint x: 252, endPoint y: 203, distance: 45.8
copy table
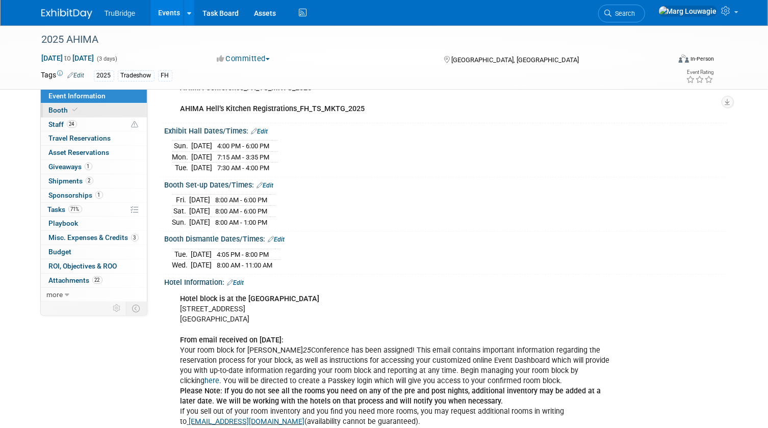
click at [62, 112] on span "Booth" at bounding box center [64, 110] width 31 height 8
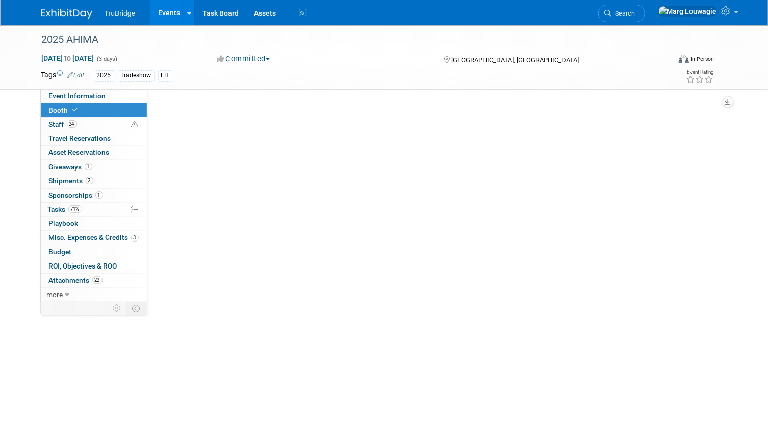
scroll to position [0, 0]
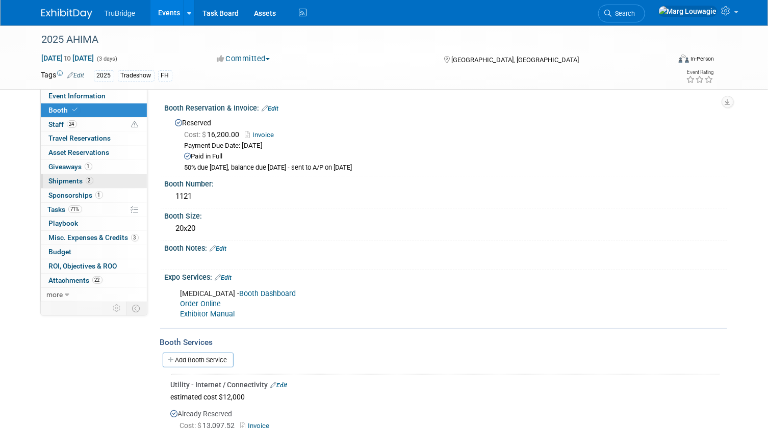
click at [65, 179] on span "Shipments 2" at bounding box center [71, 181] width 44 height 8
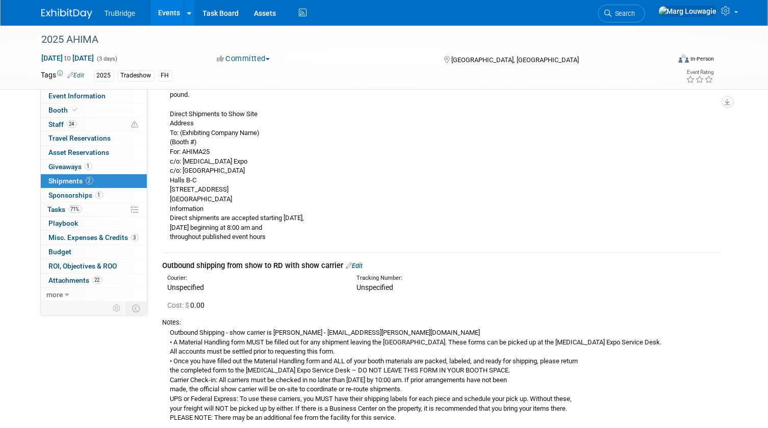
scroll to position [278, 0]
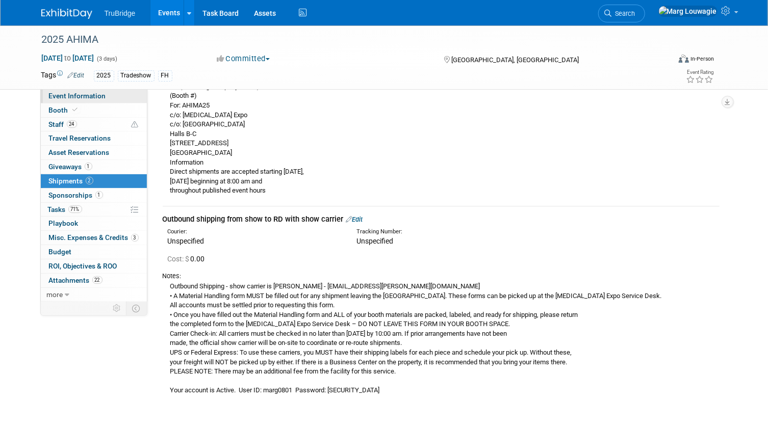
click at [66, 94] on span "Event Information" at bounding box center [77, 96] width 57 height 8
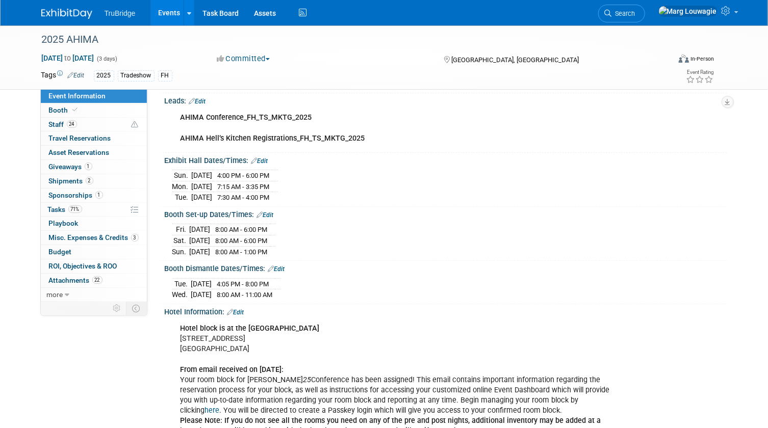
scroll to position [139, 0]
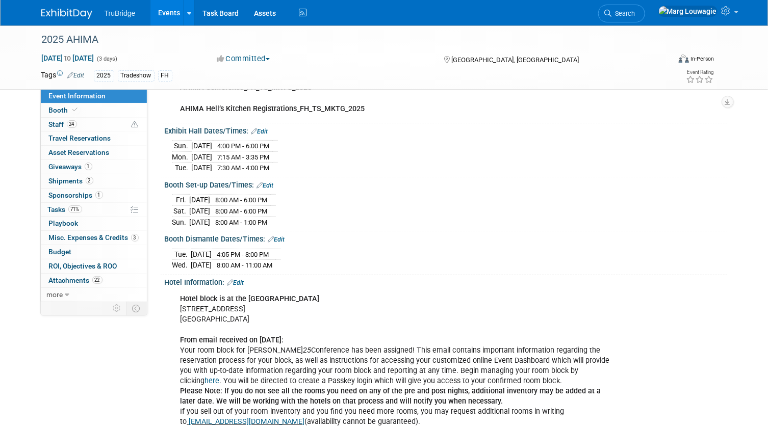
click at [173, 249] on td "Tue." at bounding box center [181, 254] width 19 height 11
drag, startPoint x: 203, startPoint y: 249, endPoint x: 302, endPoint y: 260, distance: 99.0
click at [302, 260] on div "Tue. Oct 14, 2025 4:05 PM - 8:00 PM Wed. Oct 15, 2025 8:00 AM - 11:00 AM" at bounding box center [445, 258] width 547 height 24
drag, startPoint x: 302, startPoint y: 260, endPoint x: 271, endPoint y: 253, distance: 31.3
copy table "T"
